Goal: Task Accomplishment & Management: Manage account settings

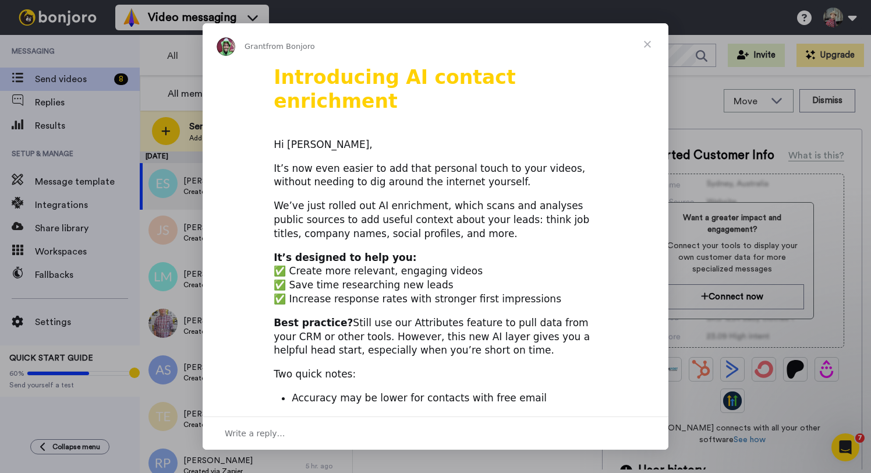
click at [649, 43] on span "Close" at bounding box center [648, 44] width 42 height 42
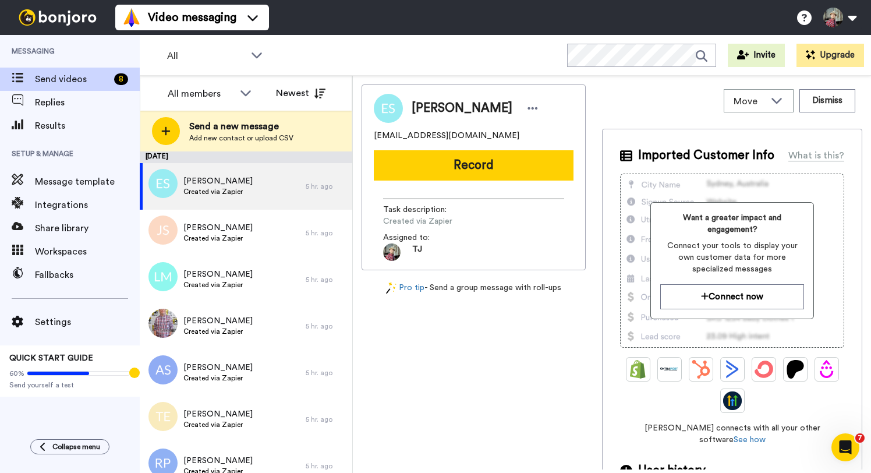
click at [518, 49] on div "All Invite Upgrade" at bounding box center [506, 55] width 732 height 41
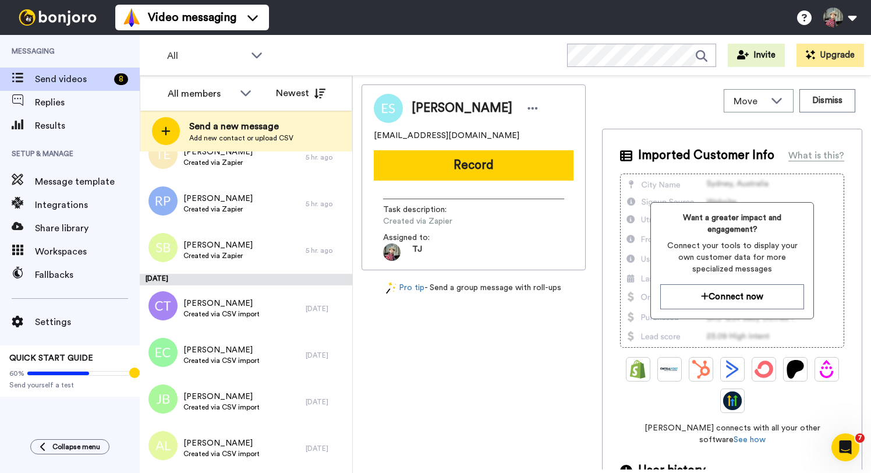
scroll to position [263, 0]
click at [841, 22] on button at bounding box center [840, 18] width 44 height 26
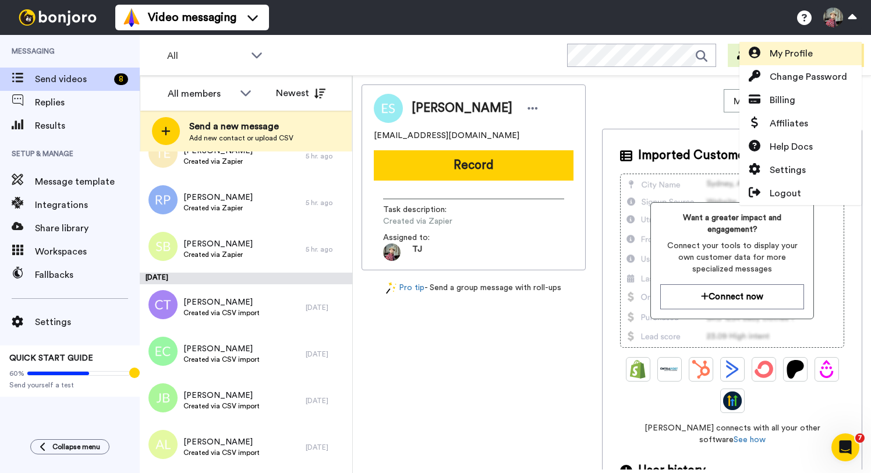
click at [799, 50] on span "My Profile" at bounding box center [791, 54] width 43 height 14
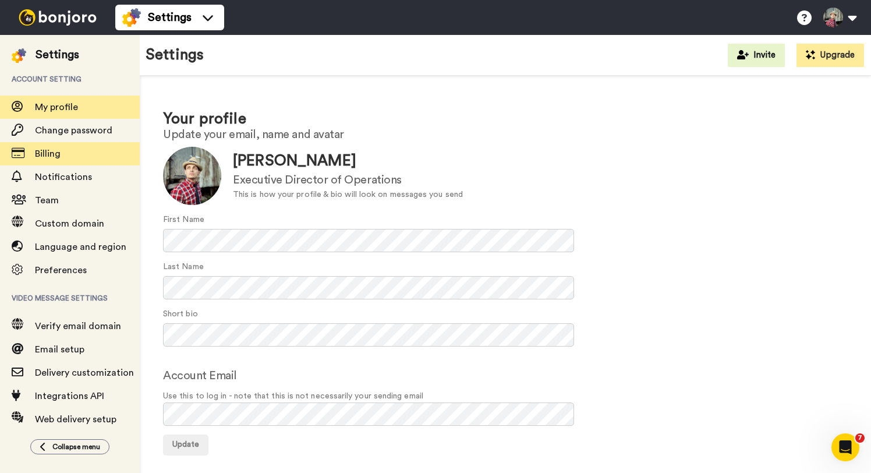
click at [78, 151] on span "Billing" at bounding box center [87, 154] width 105 height 14
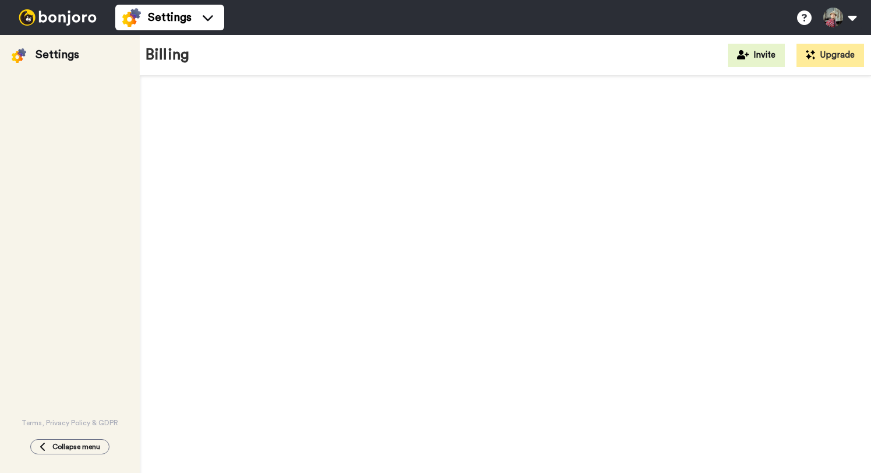
click at [51, 154] on div "Terms, Privacy Policy & GDPR" at bounding box center [70, 245] width 140 height 365
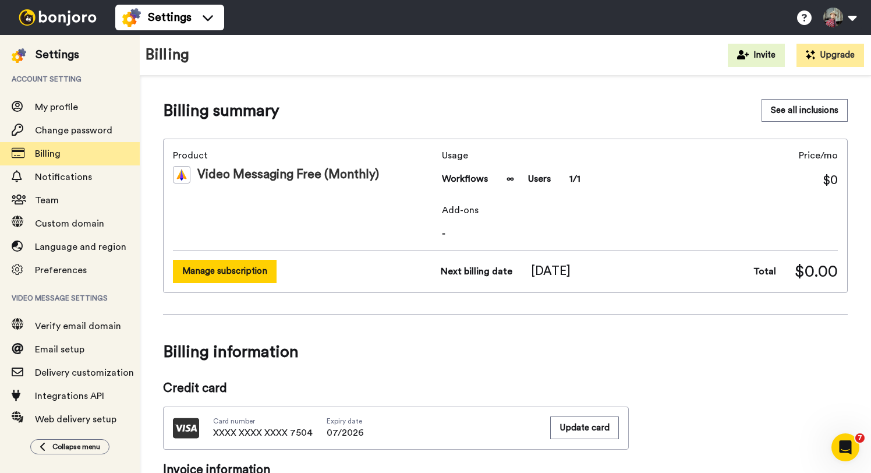
click at [211, 276] on button "Manage subscription" at bounding box center [225, 271] width 104 height 23
